Goal: Task Accomplishment & Management: Use online tool/utility

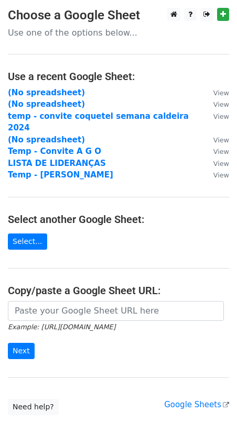
click at [53, 34] on p "Use one of the options below..." at bounding box center [118, 32] width 221 height 11
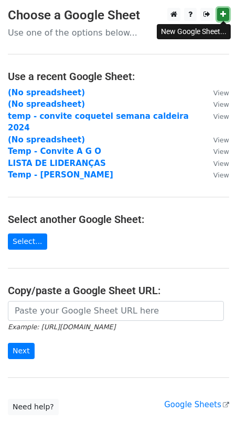
click at [219, 17] on link at bounding box center [223, 14] width 12 height 13
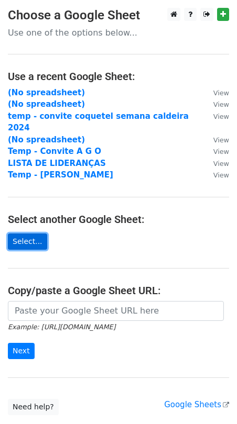
click at [34, 234] on link "Select..." at bounding box center [27, 242] width 39 height 16
click at [33, 234] on link "Select..." at bounding box center [27, 242] width 39 height 16
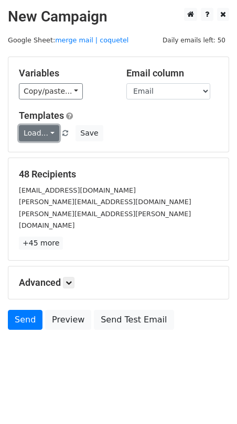
click at [41, 135] on link "Load..." at bounding box center [39, 133] width 40 height 16
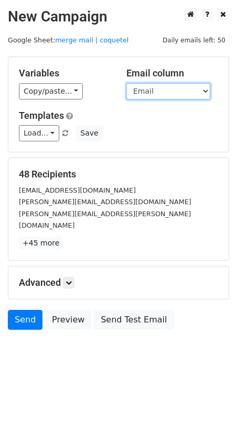
click at [146, 88] on select "Nome Completo Primeiro Empresa Cargo Email" at bounding box center [168, 91] width 84 height 16
click at [126, 83] on select "Nome Completo Primeiro Empresa Cargo Email" at bounding box center [168, 91] width 84 height 16
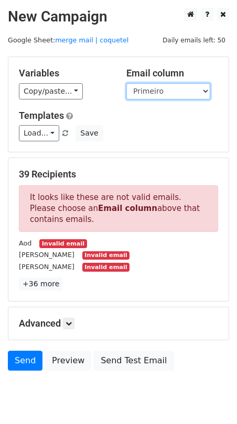
click at [152, 91] on select "Nome Completo Primeiro Empresa Cargo Email" at bounding box center [168, 91] width 84 height 16
select select "Email"
click at [126, 83] on select "Nome Completo Primeiro Empresa Cargo Email" at bounding box center [168, 91] width 84 height 16
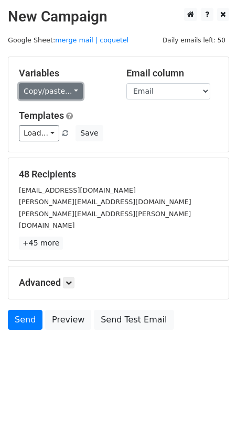
click at [60, 92] on link "Copy/paste..." at bounding box center [51, 91] width 64 height 16
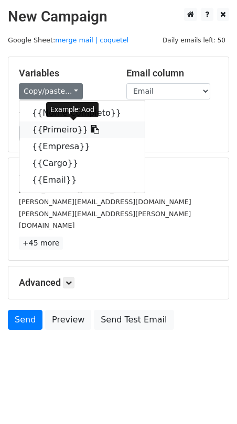
click at [56, 129] on link "{{Primeiro}}" at bounding box center [81, 130] width 125 height 17
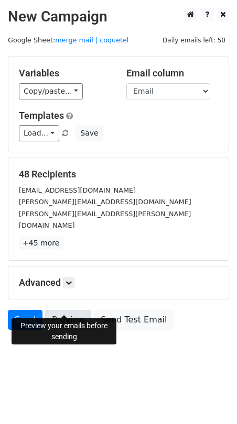
click at [57, 310] on link "Preview" at bounding box center [68, 320] width 46 height 20
click at [95, 358] on body "New Campaign Daily emails left: 50 Google Sheet: merge mail | coquetel Variable…" at bounding box center [118, 192] width 237 height 369
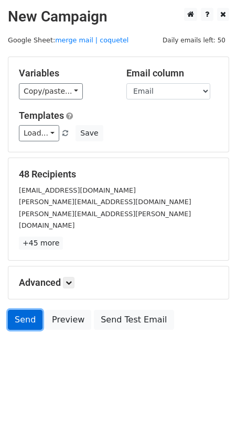
click at [30, 310] on link "Send" at bounding box center [25, 320] width 35 height 20
